Goal: Browse casually

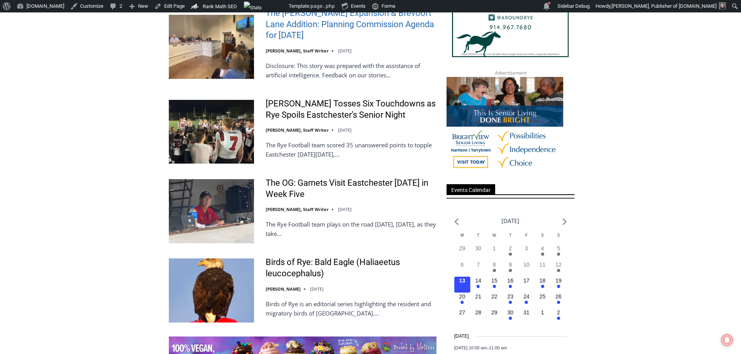
scroll to position [920, 0]
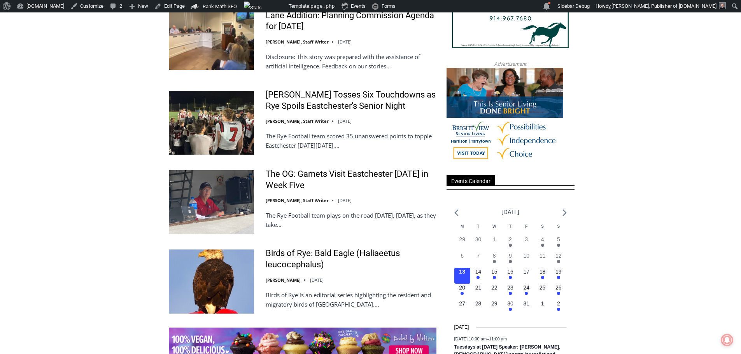
click at [528, 140] on img at bounding box center [505, 116] width 117 height 97
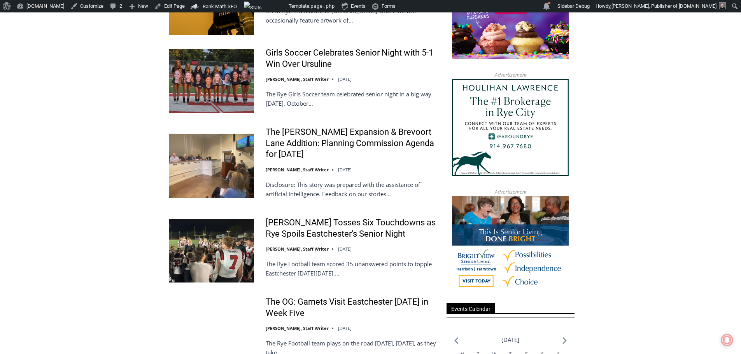
scroll to position [778, 0]
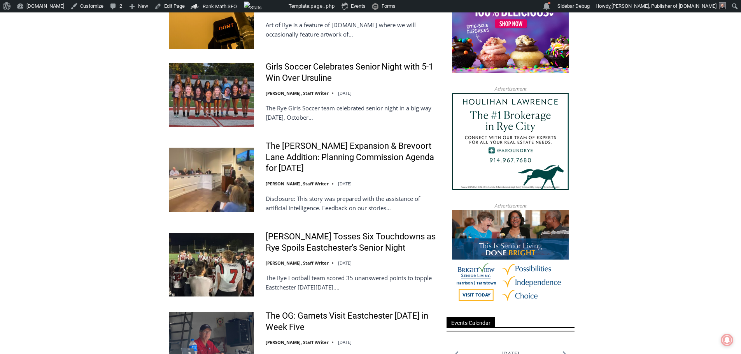
click at [498, 288] on img at bounding box center [510, 258] width 117 height 97
